Goal: Task Accomplishment & Management: Manage account settings

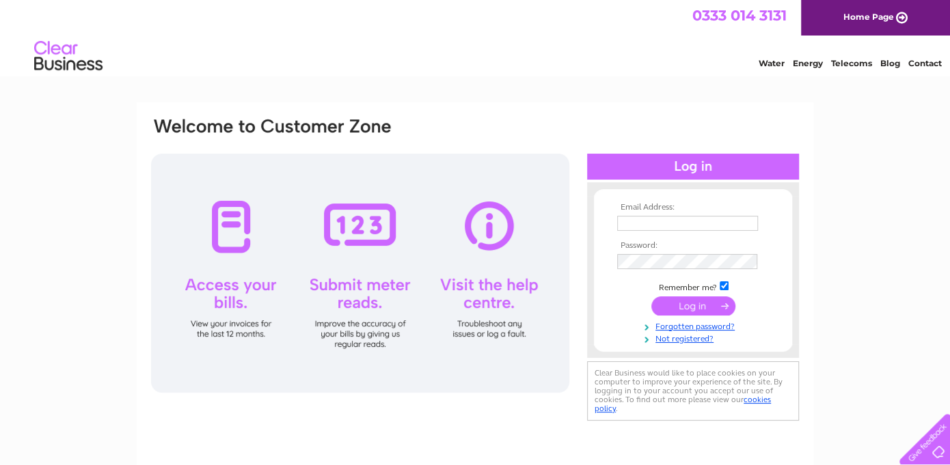
type input "[PERSON_NAME][EMAIL_ADDRESS][DOMAIN_NAME][PERSON_NAME]"
click at [683, 306] on input "submit" at bounding box center [693, 306] width 84 height 19
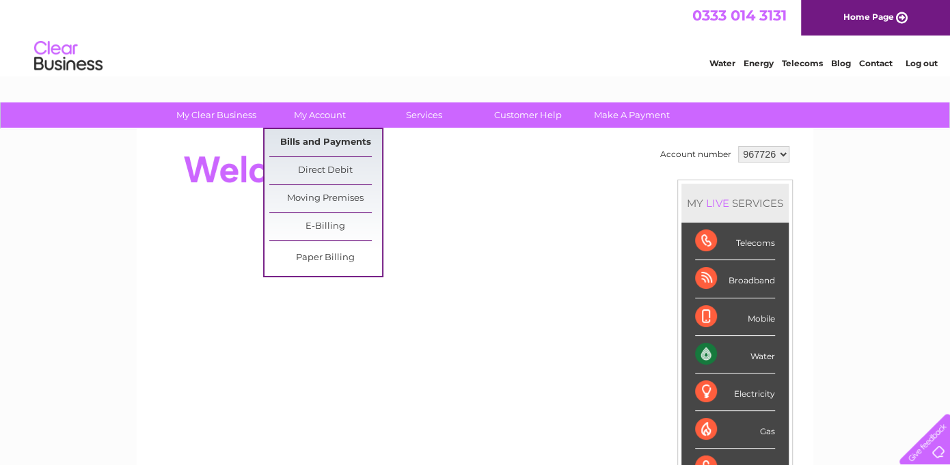
click at [316, 134] on link "Bills and Payments" at bounding box center [325, 142] width 113 height 27
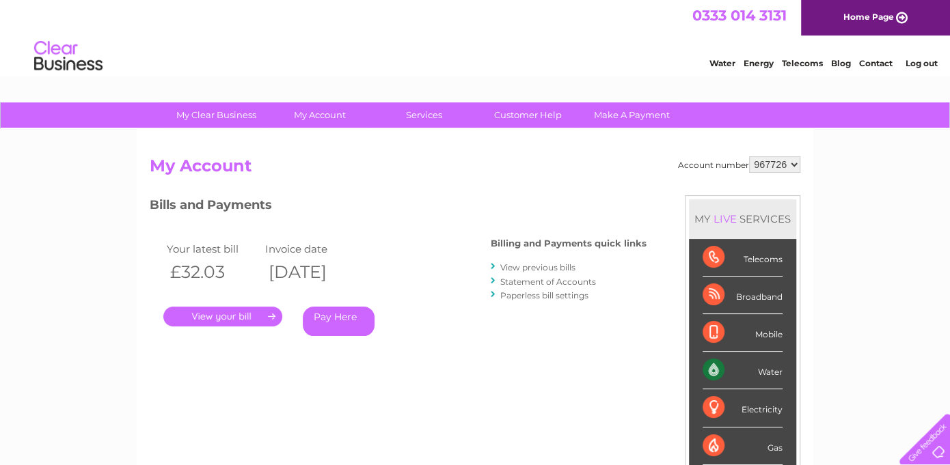
click at [221, 316] on link "." at bounding box center [222, 317] width 119 height 20
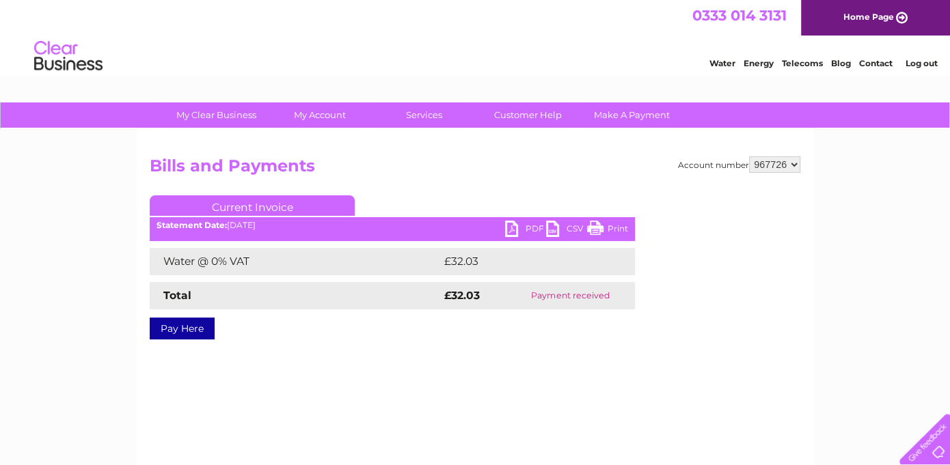
click at [509, 225] on link "PDF" at bounding box center [525, 231] width 41 height 20
